Goal: Information Seeking & Learning: Learn about a topic

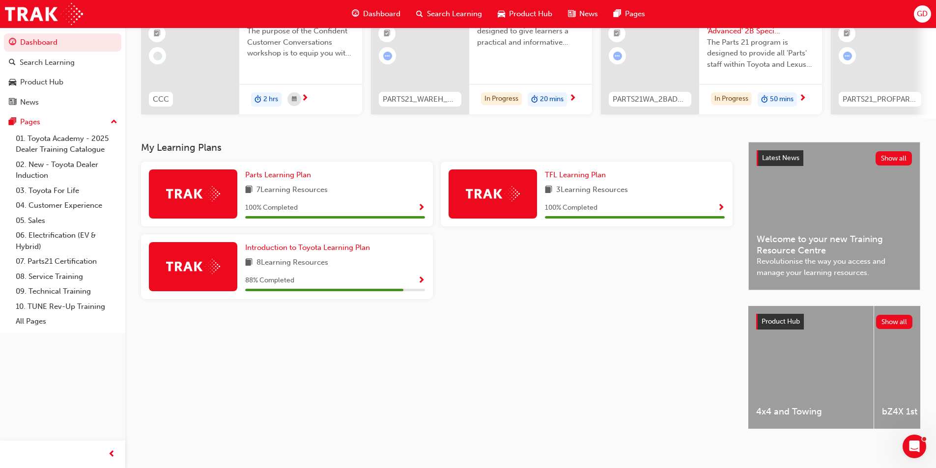
scroll to position [119, 0]
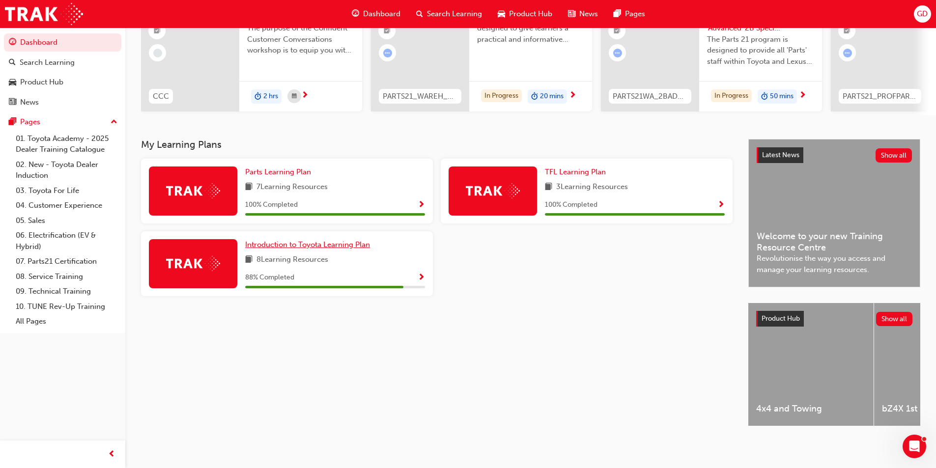
click at [283, 242] on span "Introduction to Toyota Learning Plan" at bounding box center [307, 244] width 125 height 9
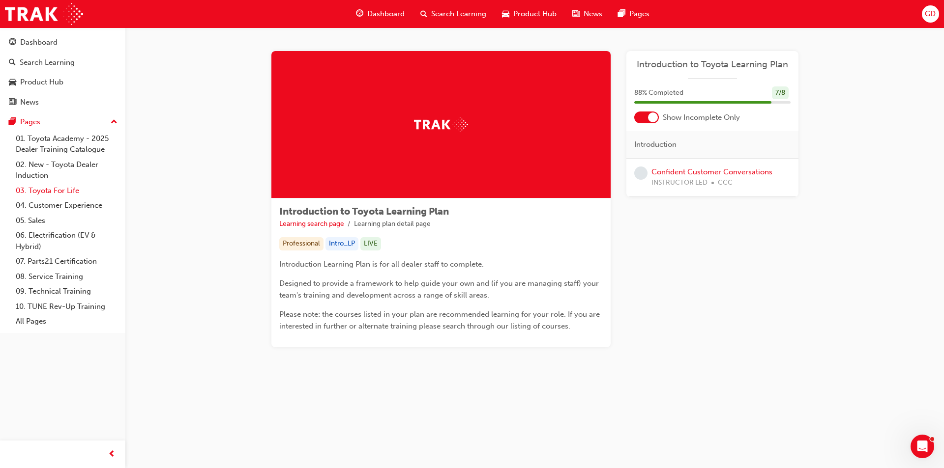
click at [62, 188] on link "03. Toyota For Life" at bounding box center [67, 190] width 110 height 15
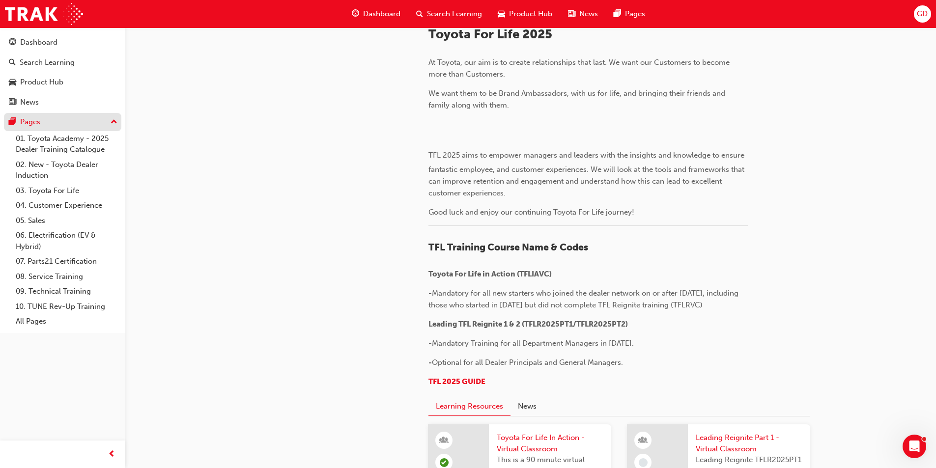
scroll to position [140, 0]
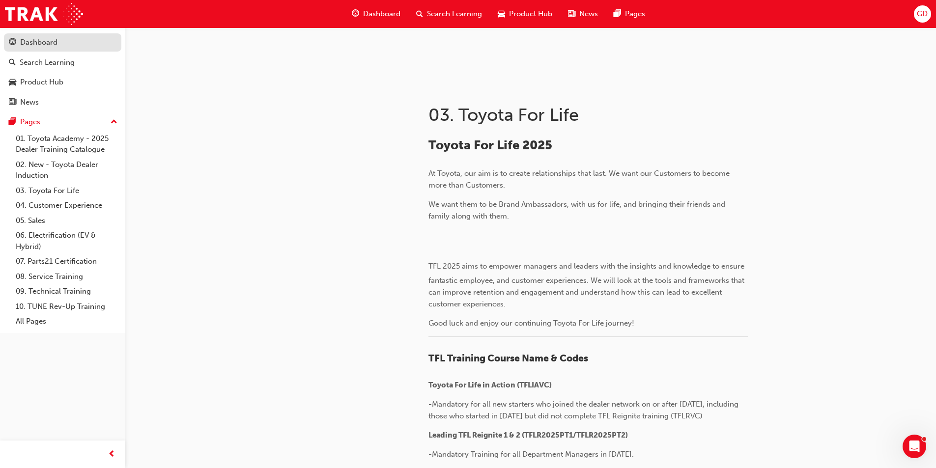
click at [41, 44] on div "Dashboard" at bounding box center [38, 42] width 37 height 11
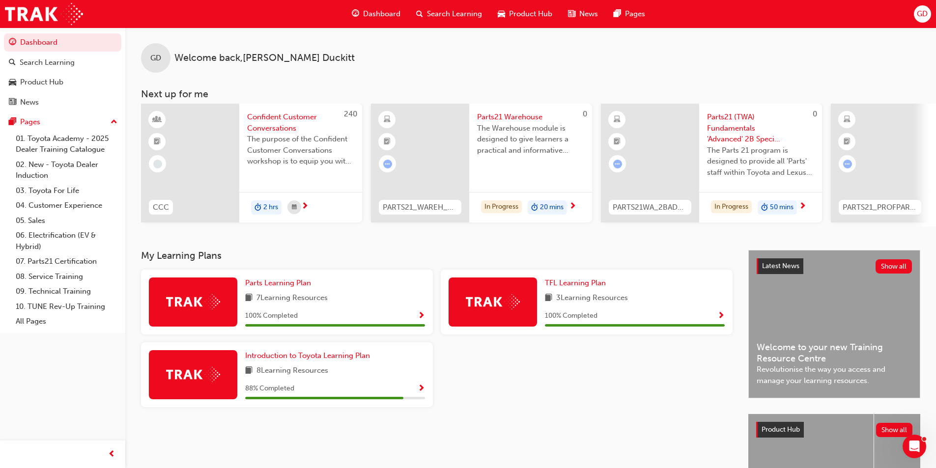
click at [293, 377] on span "8 Learning Resources" at bounding box center [293, 371] width 72 height 12
